Goal: Information Seeking & Learning: Learn about a topic

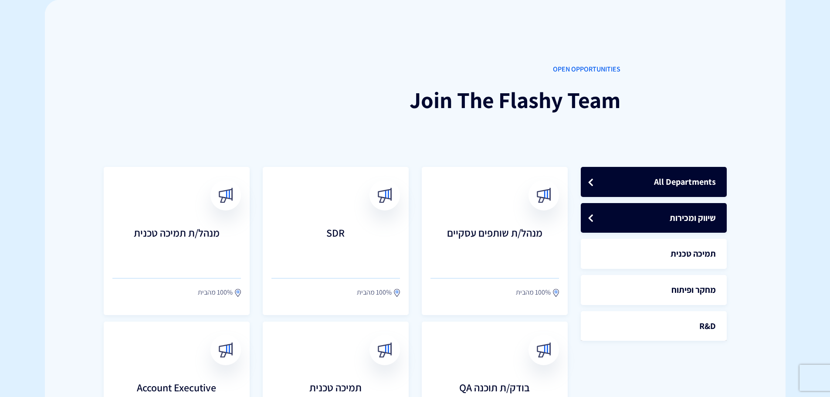
click at [681, 209] on link "שיווק ומכירות" at bounding box center [654, 218] width 146 height 30
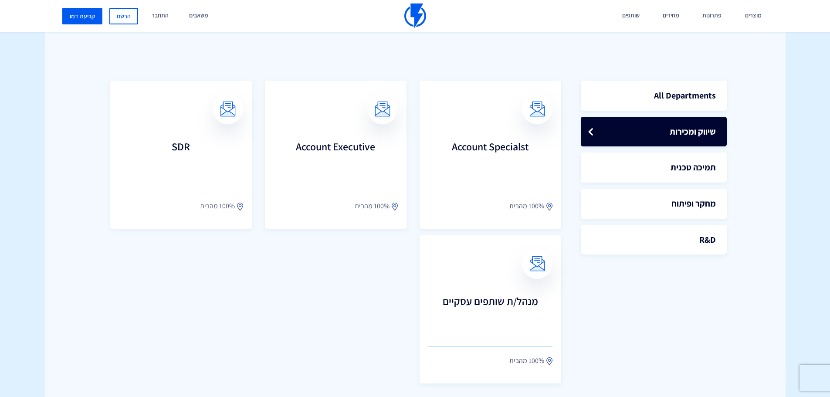
scroll to position [218, 0]
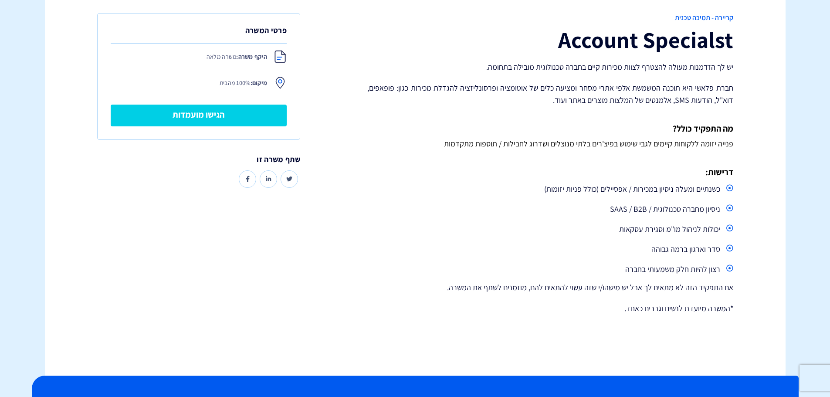
scroll to position [174, 0]
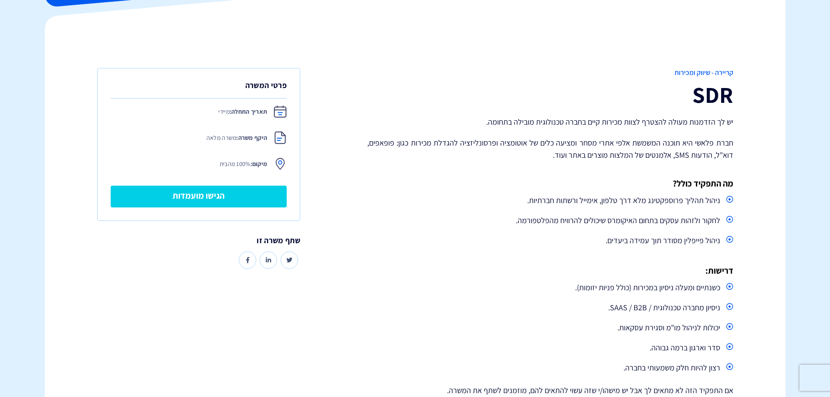
scroll to position [131, 0]
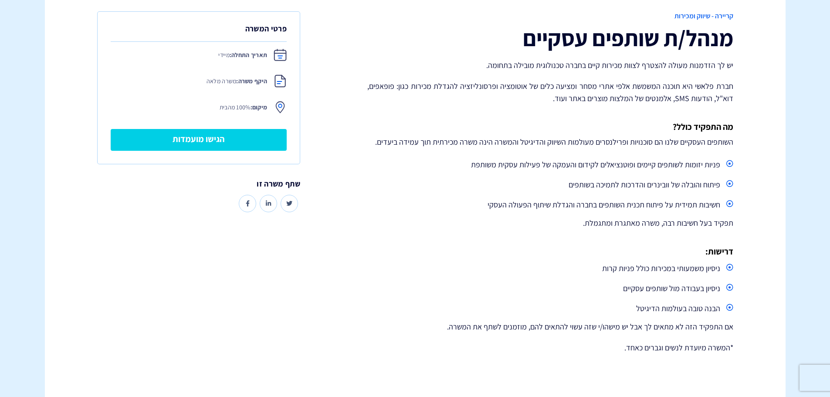
scroll to position [174, 0]
